Goal: Use online tool/utility: Utilize a website feature to perform a specific function

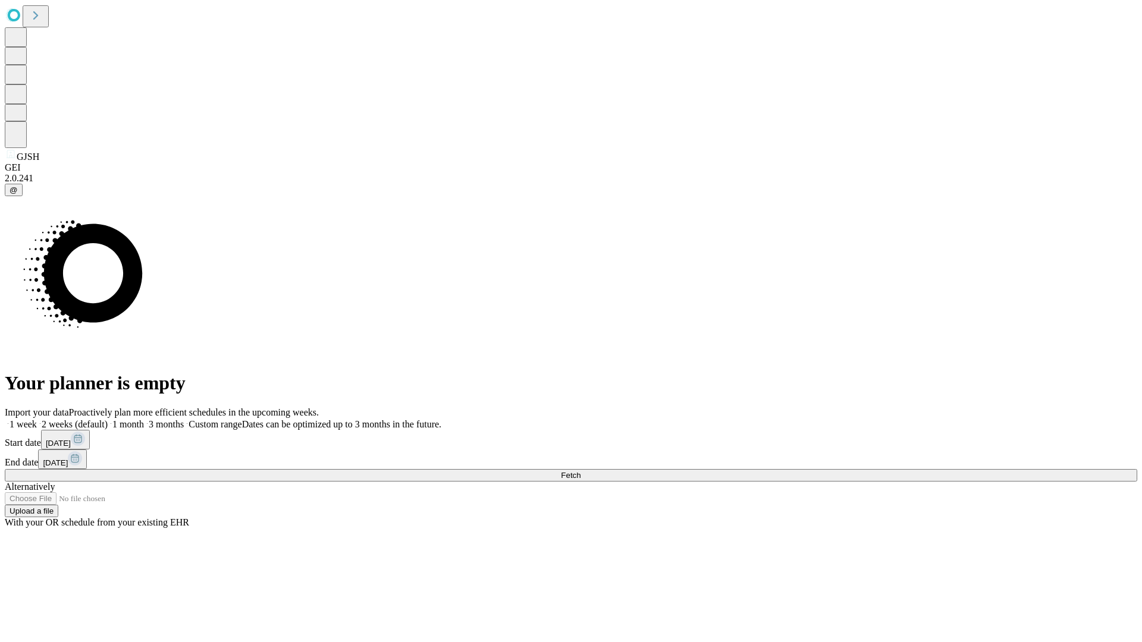
click at [581, 471] on span "Fetch" at bounding box center [571, 475] width 20 height 9
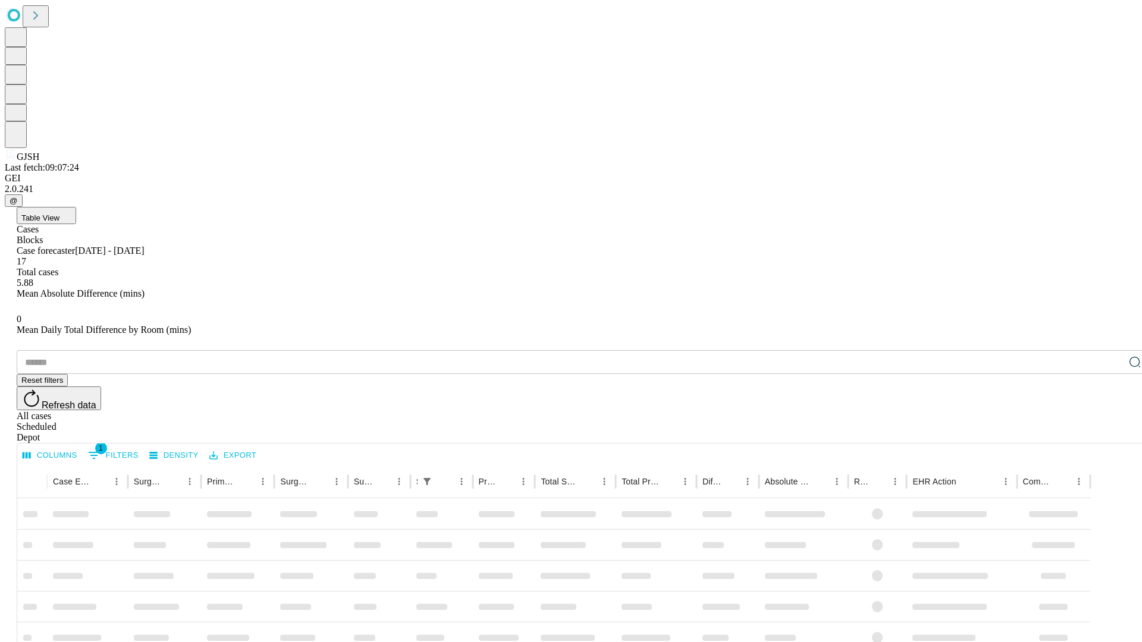
click at [59, 214] on span "Table View" at bounding box center [40, 218] width 38 height 9
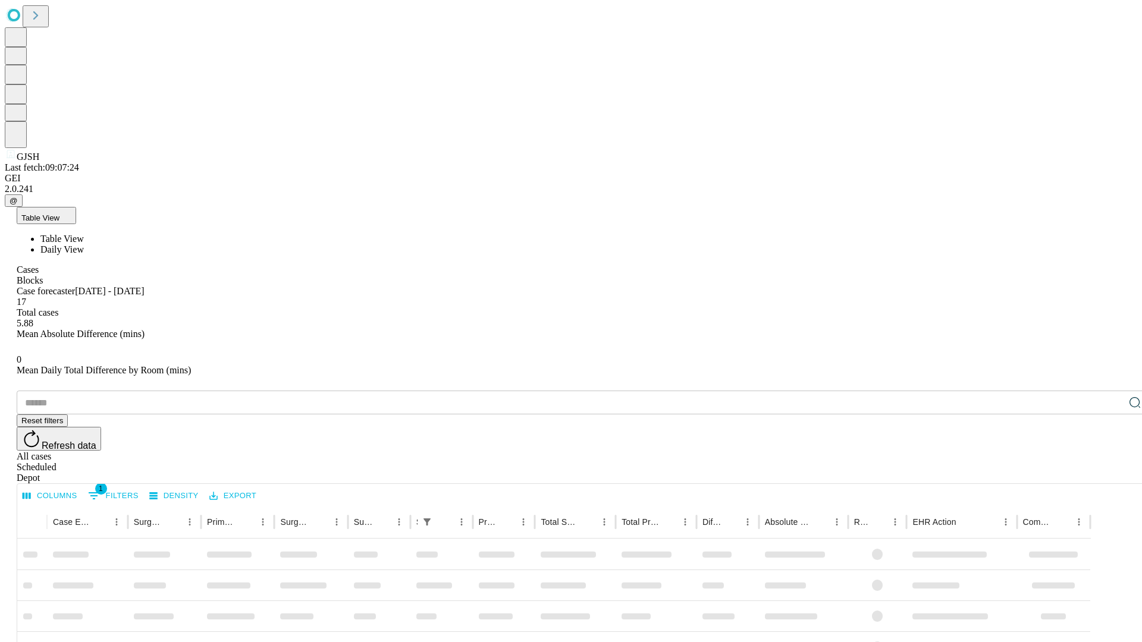
click at [84, 244] on span "Daily View" at bounding box center [61, 249] width 43 height 10
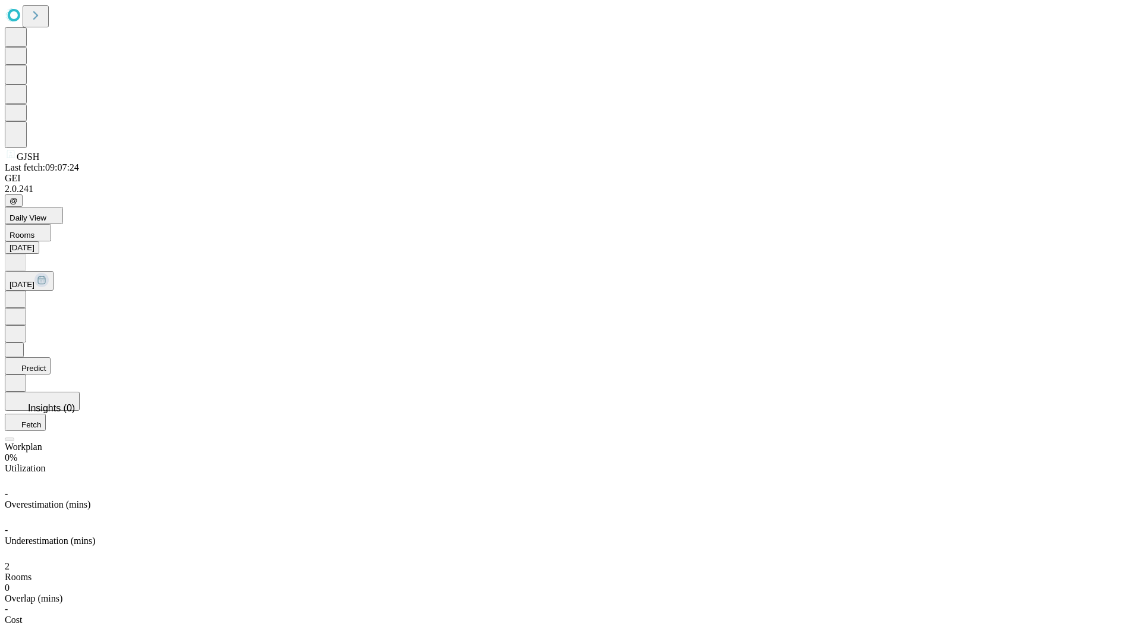
click at [51, 358] on button "Predict" at bounding box center [28, 366] width 46 height 17
